Goal: Task Accomplishment & Management: Complete application form

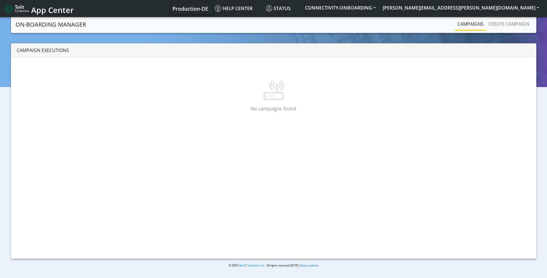
click at [478, 24] on link "Campaigns" at bounding box center [470, 24] width 31 height 12
click at [540, 7] on button "[PERSON_NAME][EMAIL_ADDRESS][PERSON_NAME][DOMAIN_NAME]" at bounding box center [460, 8] width 163 height 10
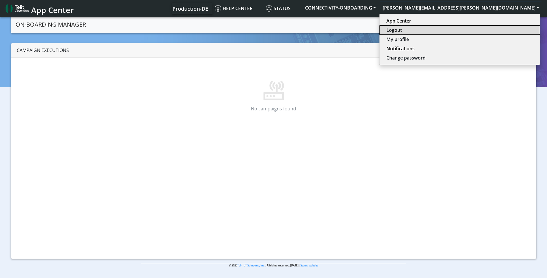
click at [491, 29] on button "Logout" at bounding box center [460, 29] width 161 height 9
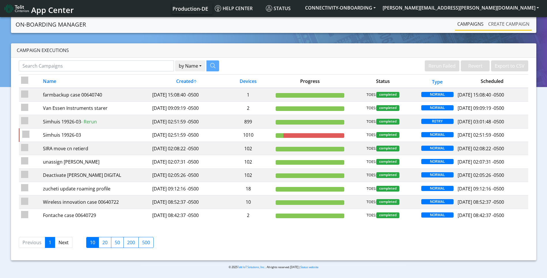
click at [526, 26] on link "Create campaign" at bounding box center [509, 24] width 46 height 12
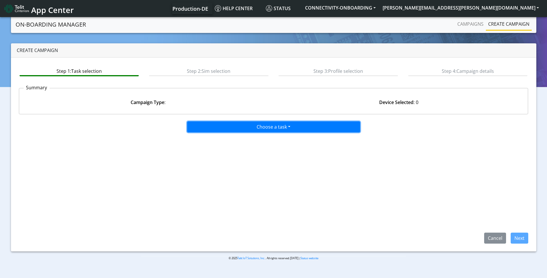
click at [263, 127] on button "Choose a task" at bounding box center [273, 126] width 173 height 11
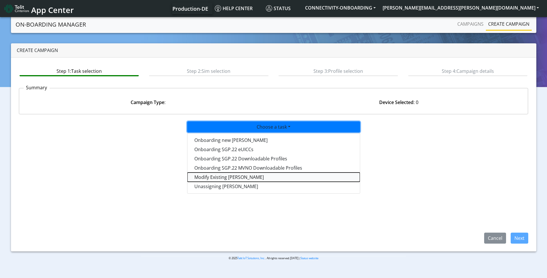
click at [228, 179] on taskiotp-dropdown "Modify Existing SIMs" at bounding box center [274, 176] width 173 height 9
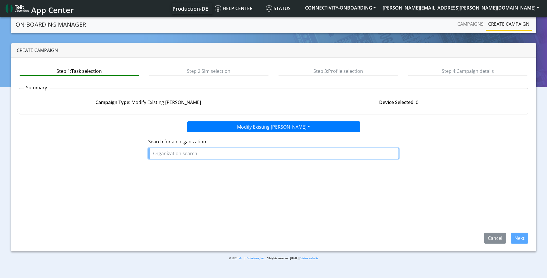
click at [185, 155] on input "text" at bounding box center [273, 153] width 251 height 11
click at [182, 165] on ngb-highlight "FARM BACKUP" at bounding box center [171, 166] width 31 height 6
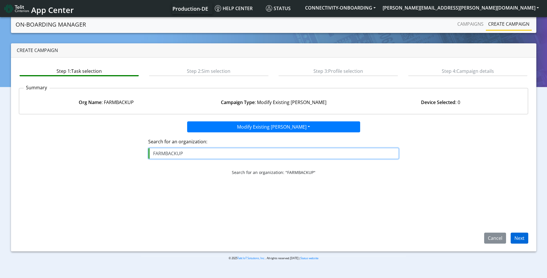
type input "FARMBACKUP"
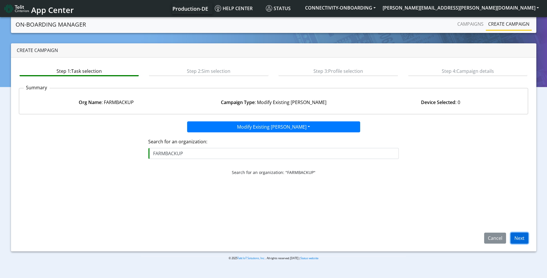
click at [515, 242] on button "Next" at bounding box center [520, 237] width 18 height 11
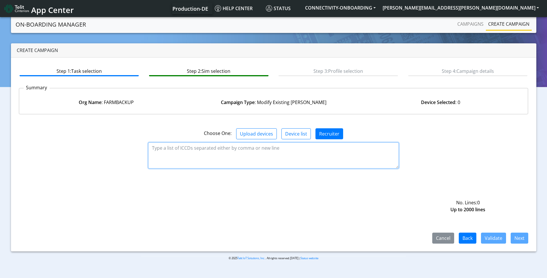
click at [194, 149] on textarea at bounding box center [273, 155] width 251 height 26
paste textarea "89358151000031911566 89358151000031911574 89358151000031911582 8935815100003191…"
type textarea "89358151000031911566 89358151000031911574 89358151000031911582 8935815100003191…"
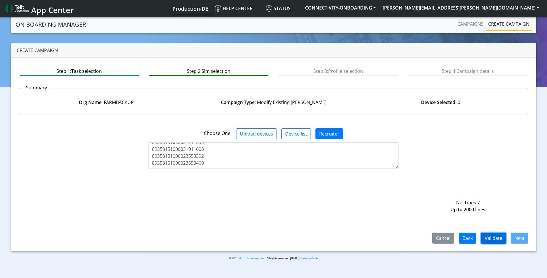
click at [494, 240] on button "Validate" at bounding box center [493, 237] width 25 height 11
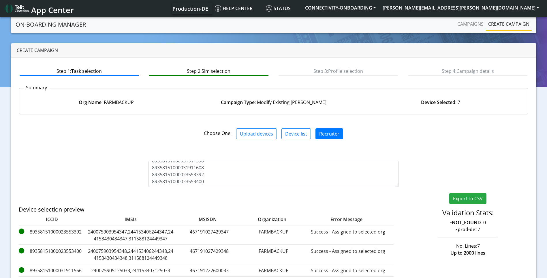
scroll to position [92, 0]
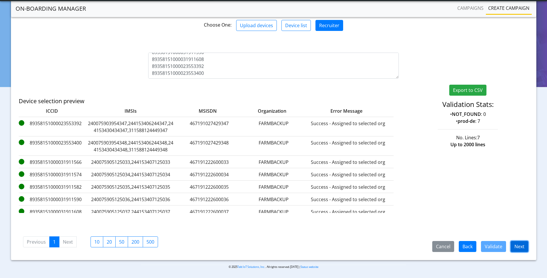
click at [518, 246] on button "Next" at bounding box center [520, 246] width 18 height 11
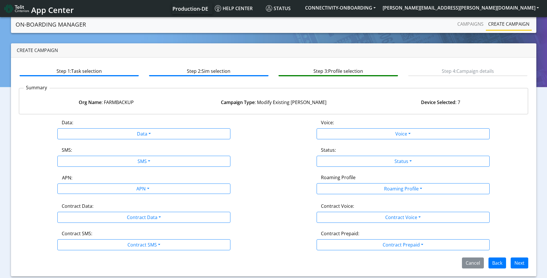
click at [162, 128] on div "Data:" at bounding box center [143, 123] width 173 height 9
drag, startPoint x: 154, startPoint y: 133, endPoint x: 162, endPoint y: 128, distance: 9.6
click at [162, 128] on div "Data:" at bounding box center [143, 123] width 173 height 9
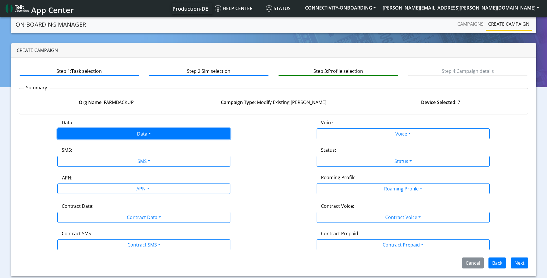
click at [130, 132] on button "Data" at bounding box center [143, 133] width 173 height 11
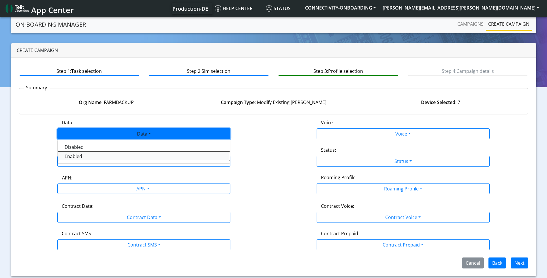
click at [114, 154] on button "Enabled" at bounding box center [144, 156] width 173 height 9
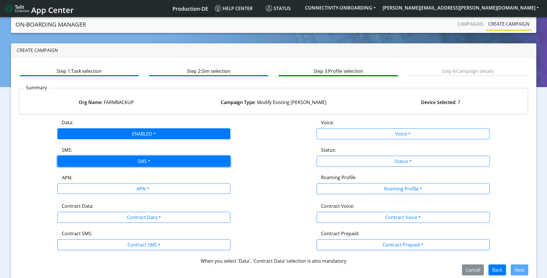
click at [117, 160] on button "SMS" at bounding box center [143, 161] width 173 height 11
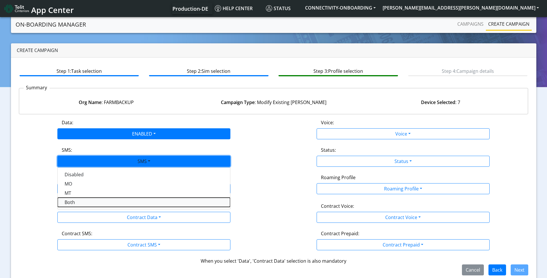
click at [94, 202] on button "Both" at bounding box center [144, 201] width 173 height 9
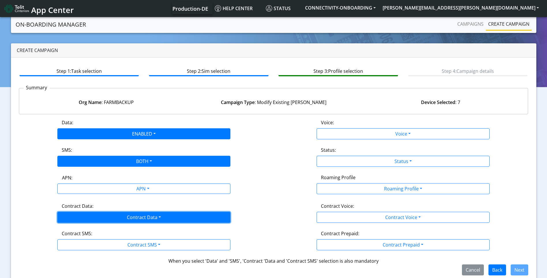
click at [96, 217] on button "Contract Data" at bounding box center [143, 217] width 173 height 11
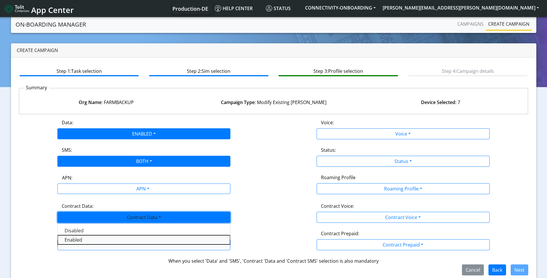
click at [85, 239] on Dataenabled-dropdown "Enabled" at bounding box center [144, 239] width 173 height 9
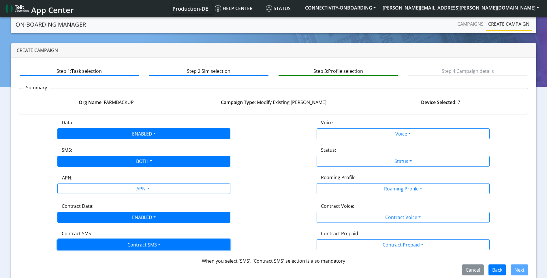
click at [154, 246] on button "Contract SMS" at bounding box center [143, 244] width 173 height 11
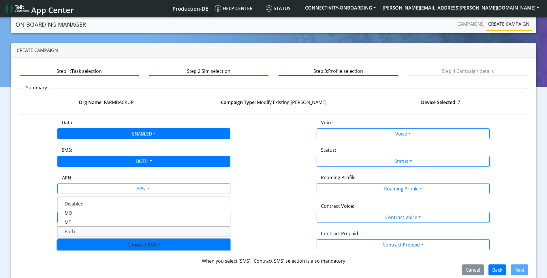
click at [95, 231] on SMSboth-dropdown "Both" at bounding box center [144, 231] width 173 height 9
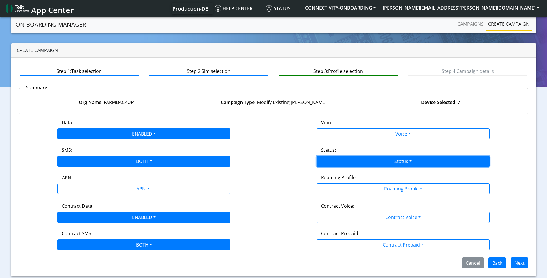
click at [372, 162] on button "Status" at bounding box center [403, 161] width 173 height 11
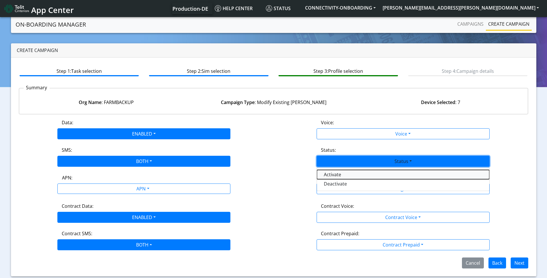
click at [364, 177] on button "Activate" at bounding box center [403, 174] width 173 height 9
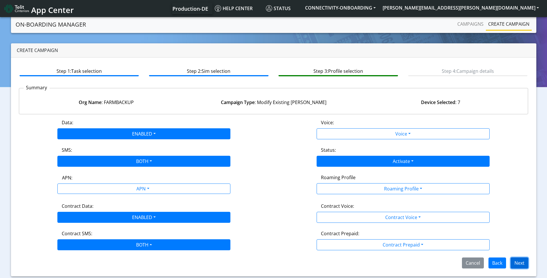
click at [523, 261] on button "Next" at bounding box center [520, 262] width 18 height 11
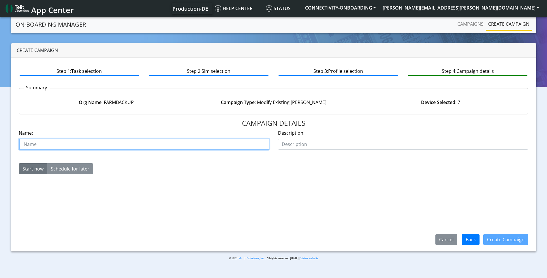
click at [132, 142] on input "text" at bounding box center [144, 144] width 251 height 11
type input "Farmback up starter sims"
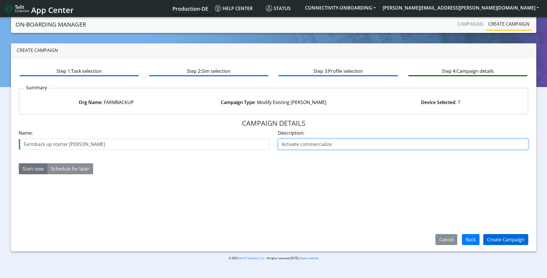
type input "Activate commercialize"
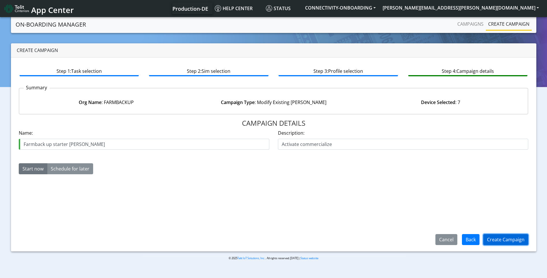
click at [500, 235] on button "Create Campaign" at bounding box center [506, 239] width 45 height 11
